Goal: Task Accomplishment & Management: Manage account settings

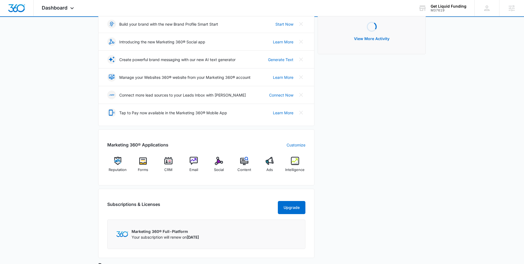
scroll to position [85, 0]
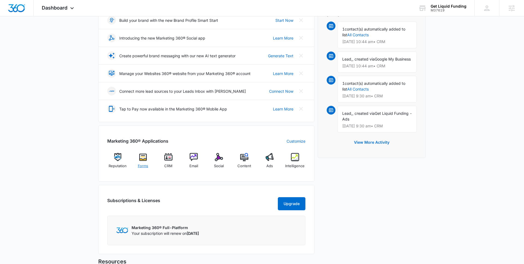
click at [147, 159] on div "Forms" at bounding box center [143, 163] width 21 height 20
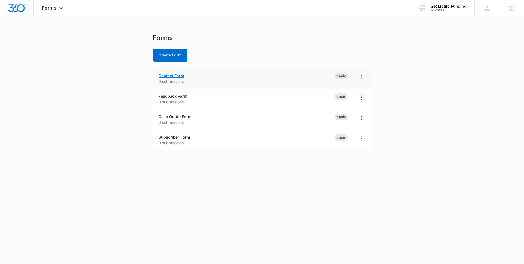
click at [177, 75] on link "Contact Form" at bounding box center [172, 75] width 26 height 5
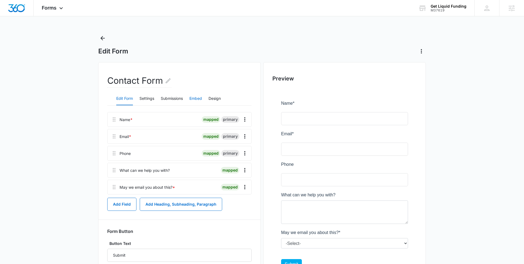
click at [196, 101] on button "Embed" at bounding box center [195, 98] width 13 height 13
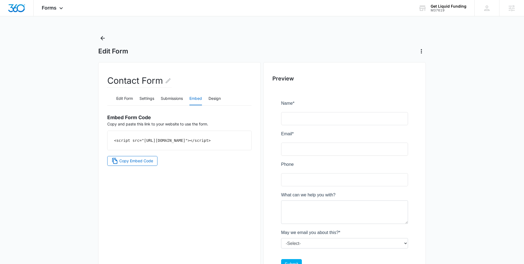
click at [209, 143] on div "<script src="https://forms.marketing360.com/load.js?id=6356e642b0e8808eac0f321d…" at bounding box center [180, 140] width 144 height 19
drag, startPoint x: 209, startPoint y: 145, endPoint x: 119, endPoint y: 134, distance: 90.6
click at [119, 134] on div "<script src="https://forms.marketing360.com/load.js?id=6356e642b0e8808eac0f321d…" at bounding box center [180, 140] width 144 height 19
copy code "<script src="https://forms.marketing360.com/load.js?id=6356e642b0e8808eac0f321d…"
click at [220, 97] on button "Design" at bounding box center [214, 98] width 12 height 13
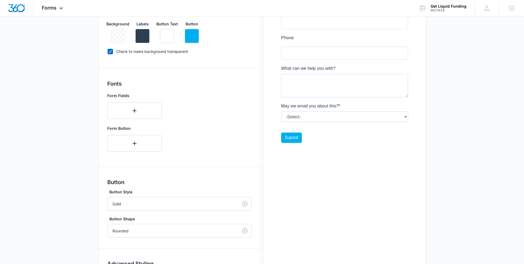
scroll to position [178, 0]
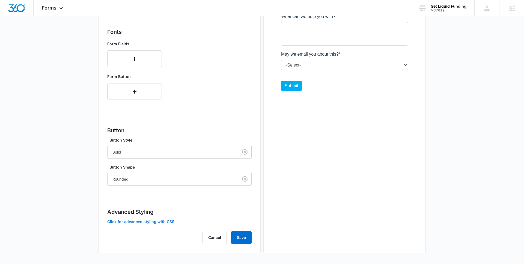
click at [153, 220] on button "Click for advanced styling with CSS" at bounding box center [140, 222] width 67 height 4
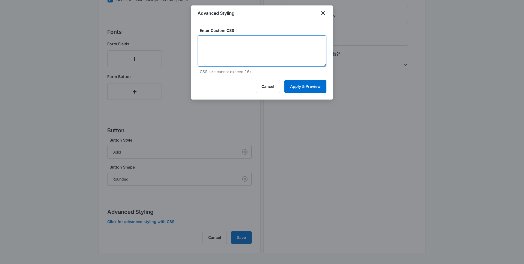
click at [237, 51] on textarea at bounding box center [262, 50] width 129 height 31
paste textarea "**********"
type textarea "**********"
click at [307, 86] on button "Apply & Preview" at bounding box center [305, 86] width 42 height 13
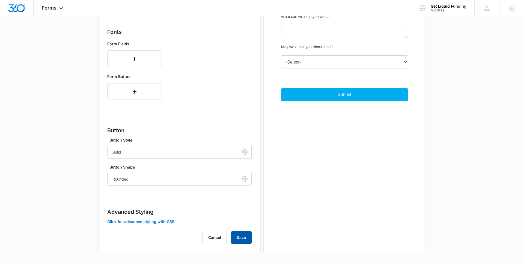
click at [243, 236] on button "Save" at bounding box center [241, 237] width 20 height 13
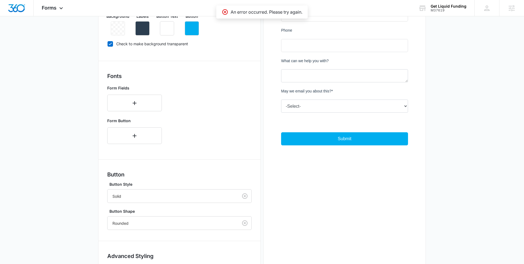
scroll to position [178, 0]
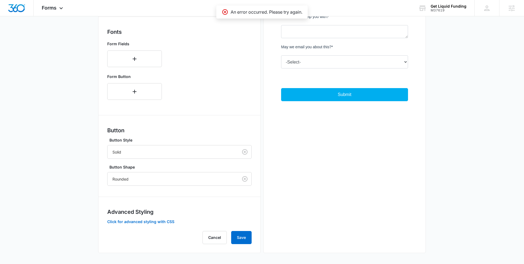
click at [161, 225] on div "Forms inherit your brand profile settings by default. If you need to customize …" at bounding box center [179, 88] width 144 height 313
click at [162, 222] on button "Click for advanced styling with CSS" at bounding box center [140, 222] width 67 height 4
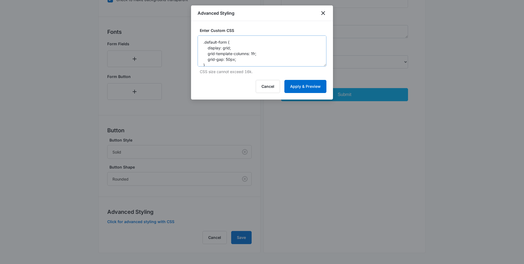
scroll to position [79, 0]
click at [300, 88] on button "Apply & Preview" at bounding box center [305, 86] width 42 height 13
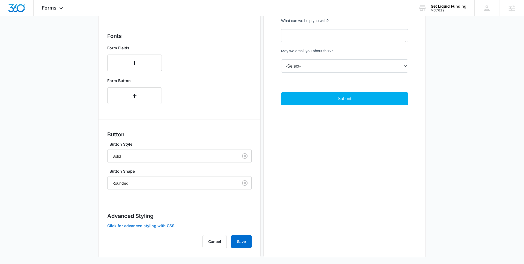
scroll to position [175, 0]
click at [246, 242] on button "Save" at bounding box center [241, 241] width 20 height 13
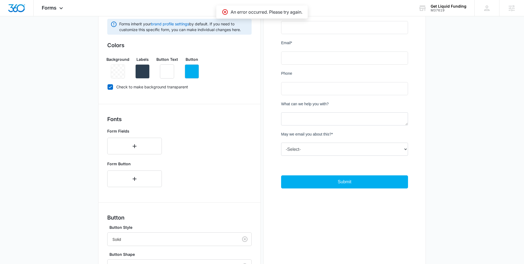
scroll to position [178, 0]
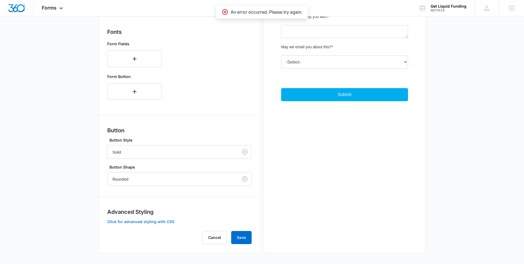
click at [160, 222] on button "Click for advanced styling with CSS" at bounding box center [140, 222] width 67 height 4
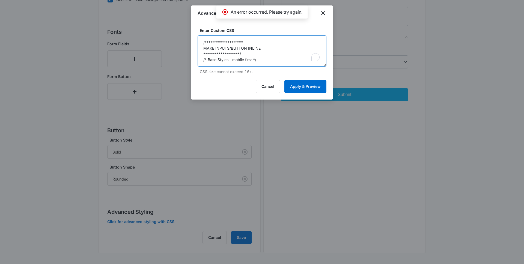
click at [277, 51] on textarea "**********" at bounding box center [262, 50] width 129 height 31
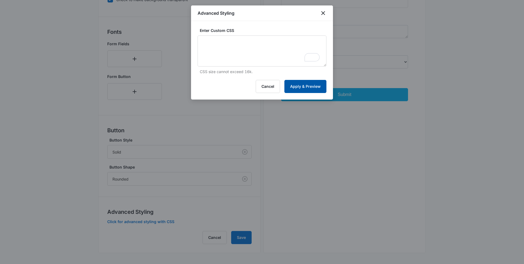
click at [320, 90] on button "Apply & Preview" at bounding box center [305, 86] width 42 height 13
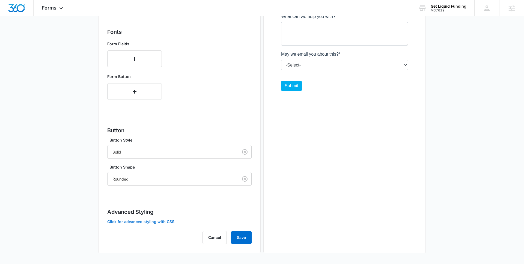
click at [159, 221] on button "Click for advanced styling with CSS" at bounding box center [140, 222] width 67 height 4
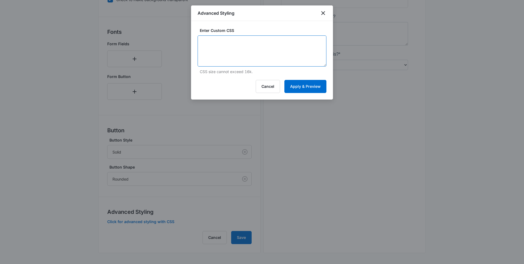
click at [299, 50] on textarea at bounding box center [262, 50] width 129 height 31
paste textarea "**********"
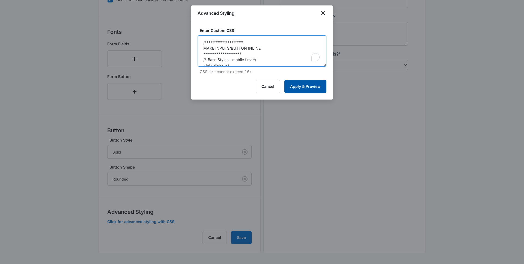
scroll to position [179, 0]
type textarea "**********"
click at [309, 85] on button "Apply & Preview" at bounding box center [305, 86] width 42 height 13
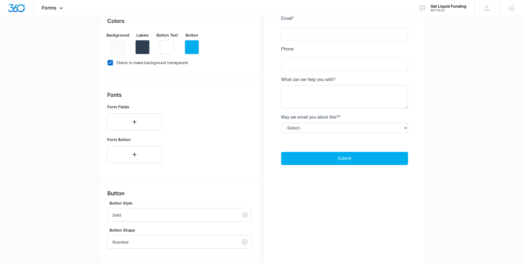
scroll to position [178, 0]
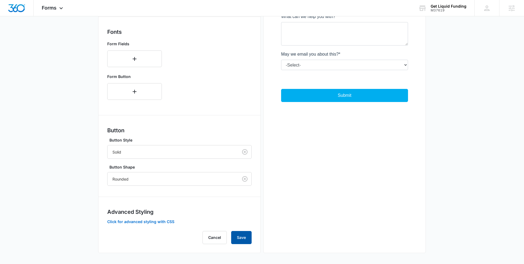
click at [240, 240] on button "Save" at bounding box center [241, 237] width 20 height 13
click at [159, 221] on button "Click for advanced styling with CSS" at bounding box center [140, 222] width 67 height 4
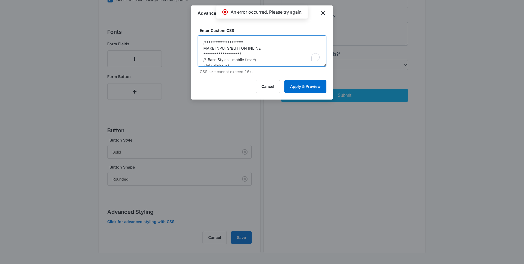
click at [278, 52] on textarea "**********" at bounding box center [262, 50] width 129 height 31
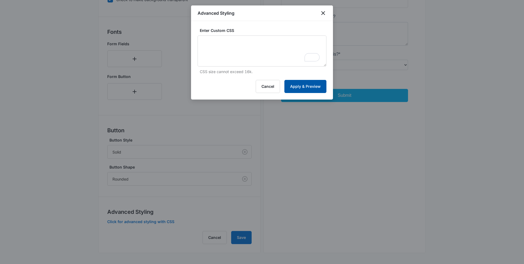
click at [291, 84] on button "Apply & Preview" at bounding box center [305, 86] width 42 height 13
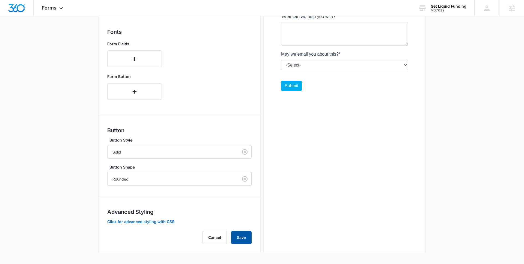
click at [248, 240] on button "Save" at bounding box center [241, 237] width 20 height 13
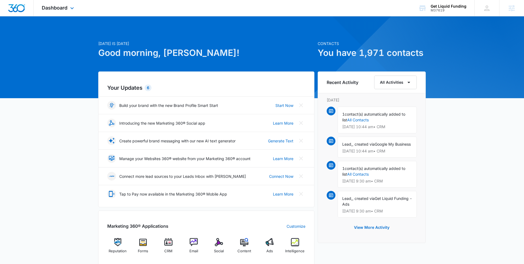
click at [51, 12] on div "Dashboard Apps Reputation Forms CRM Email Social Content Ads Intelligence Files…" at bounding box center [59, 8] width 50 height 16
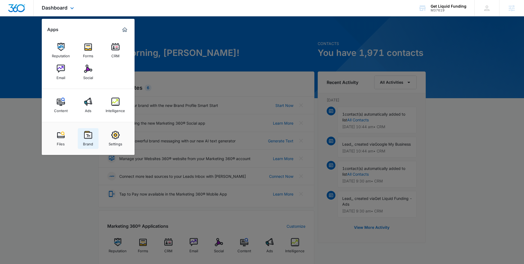
click at [86, 142] on div "Brand" at bounding box center [88, 142] width 10 height 7
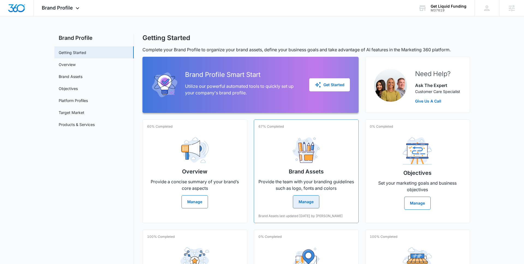
click at [272, 177] on div "Brand Assets Provide the team with your branding guidelines such as logo, fonts…" at bounding box center [306, 171] width 96 height 76
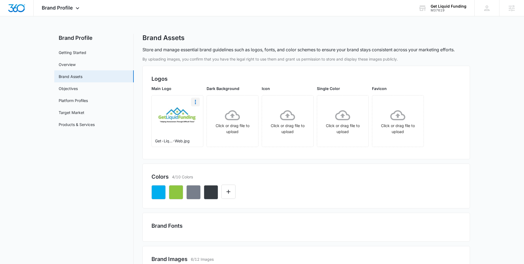
click at [196, 104] on icon "More" at bounding box center [195, 102] width 7 height 7
click at [204, 116] on div "Download" at bounding box center [207, 117] width 18 height 4
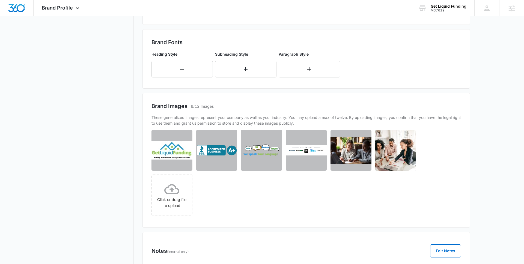
scroll to position [210, 0]
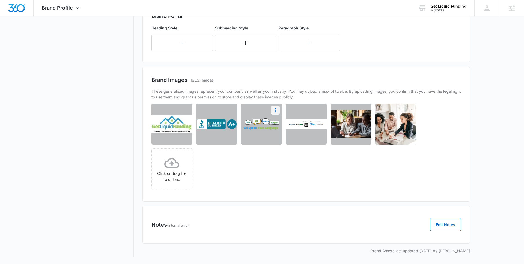
click at [276, 111] on icon "More" at bounding box center [275, 110] width 7 height 7
click at [267, 124] on button "Download" at bounding box center [260, 125] width 37 height 8
click at [322, 110] on icon "More" at bounding box center [320, 110] width 7 height 7
click at [310, 126] on div "Download" at bounding box center [302, 126] width 18 height 4
click at [366, 112] on icon "More" at bounding box center [365, 110] width 7 height 7
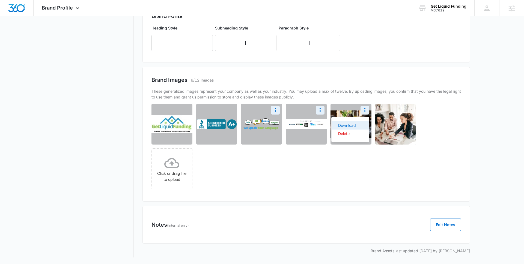
click at [363, 124] on button "Download" at bounding box center [350, 125] width 37 height 8
click at [412, 111] on icon "More" at bounding box center [409, 110] width 7 height 7
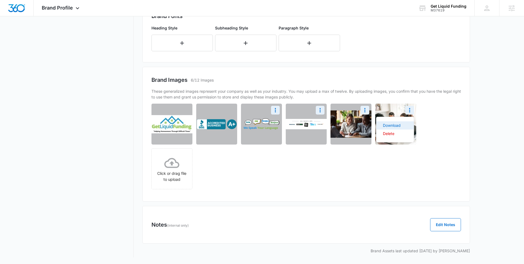
click at [399, 124] on div "Download" at bounding box center [392, 126] width 18 height 4
click at [245, 169] on div "Click or drag file to upload" at bounding box center [304, 147] width 306 height 86
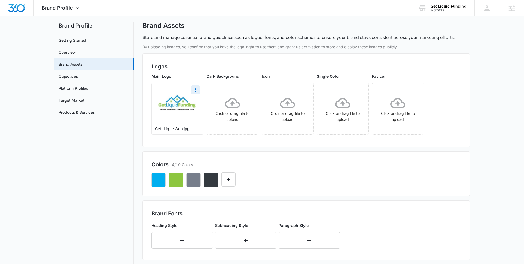
scroll to position [0, 0]
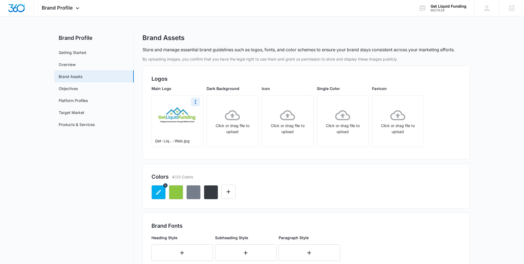
click at [162, 193] on button "button" at bounding box center [158, 192] width 14 height 14
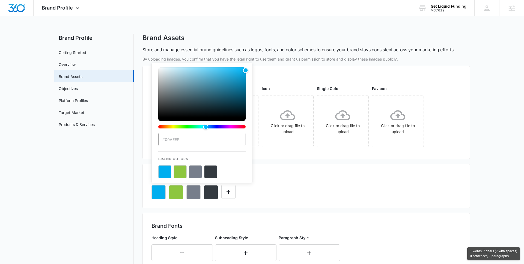
click at [189, 139] on input "#00AEEF" at bounding box center [201, 139] width 87 height 13
drag, startPoint x: 190, startPoint y: 139, endPoint x: 164, endPoint y: 139, distance: 26.2
click at [164, 139] on input "#00AEEF" at bounding box center [201, 139] width 87 height 13
click at [177, 193] on icon "button" at bounding box center [176, 192] width 7 height 7
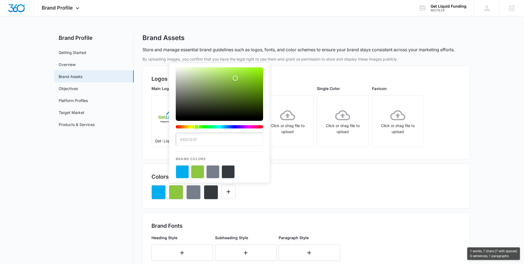
click at [200, 141] on input "#8DC63F" at bounding box center [219, 139] width 87 height 13
click at [193, 192] on icon "button" at bounding box center [193, 192] width 7 height 7
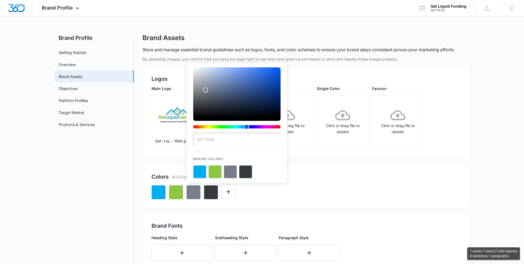
click at [213, 136] on input "#777E8B" at bounding box center [236, 139] width 87 height 13
click at [217, 137] on input "#777E8B" at bounding box center [236, 139] width 87 height 13
click at [218, 137] on input "#777E8B" at bounding box center [236, 139] width 87 height 13
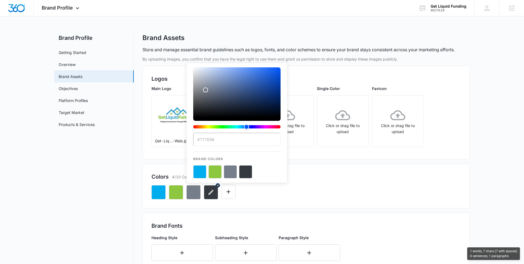
click at [208, 195] on button "button" at bounding box center [211, 192] width 14 height 14
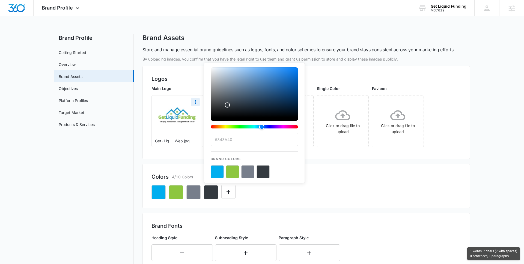
click at [251, 133] on input "#343A40" at bounding box center [254, 139] width 87 height 13
click at [244, 139] on input "#343A40" at bounding box center [254, 139] width 87 height 13
click at [127, 186] on nav "Brand Profile Getting Started Overview Brand Assets Objectives Platform Profile…" at bounding box center [93, 251] width 79 height 434
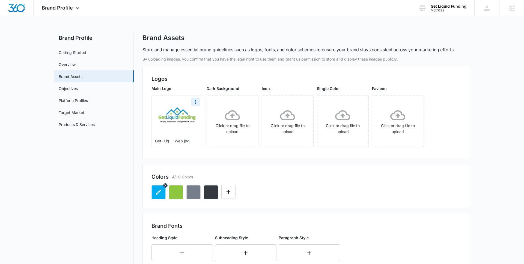
click at [156, 192] on icon "button" at bounding box center [158, 192] width 7 height 7
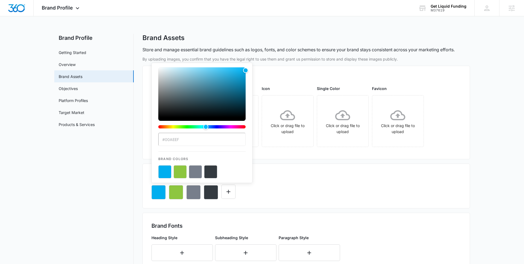
click at [268, 181] on div "#00AEEF Brand Colors" at bounding box center [305, 190] width 309 height 19
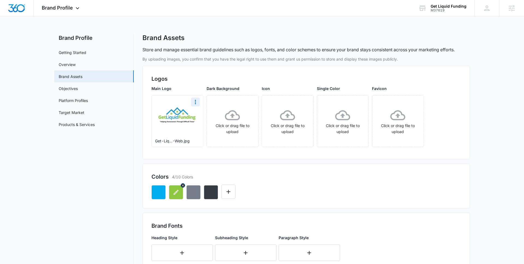
click at [175, 190] on icon "button" at bounding box center [176, 192] width 7 height 7
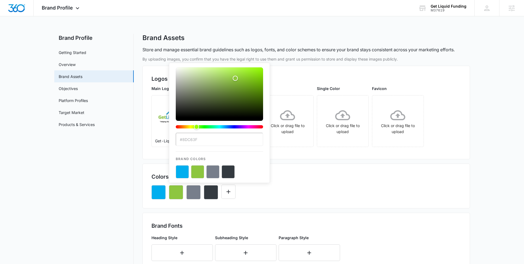
click at [292, 193] on div "#8DC63F Brand Colors" at bounding box center [305, 190] width 309 height 19
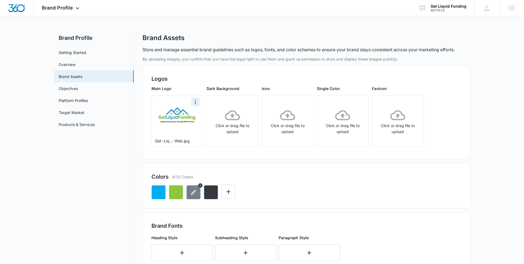
click at [194, 194] on icon "button" at bounding box center [193, 192] width 7 height 7
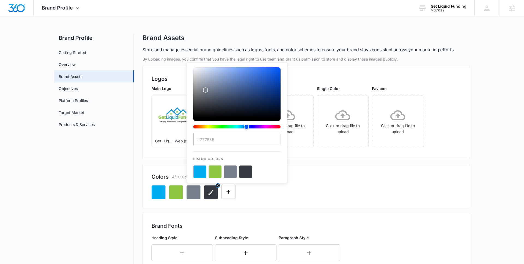
click at [208, 192] on icon "button" at bounding box center [211, 192] width 7 height 7
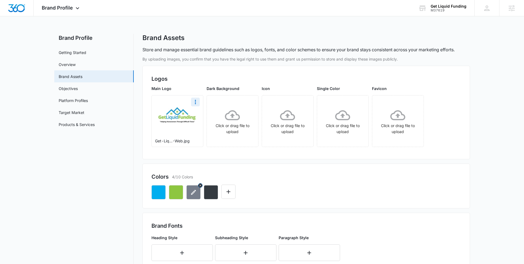
click at [190, 195] on button "button" at bounding box center [193, 192] width 14 height 14
